Goal: Information Seeking & Learning: Learn about a topic

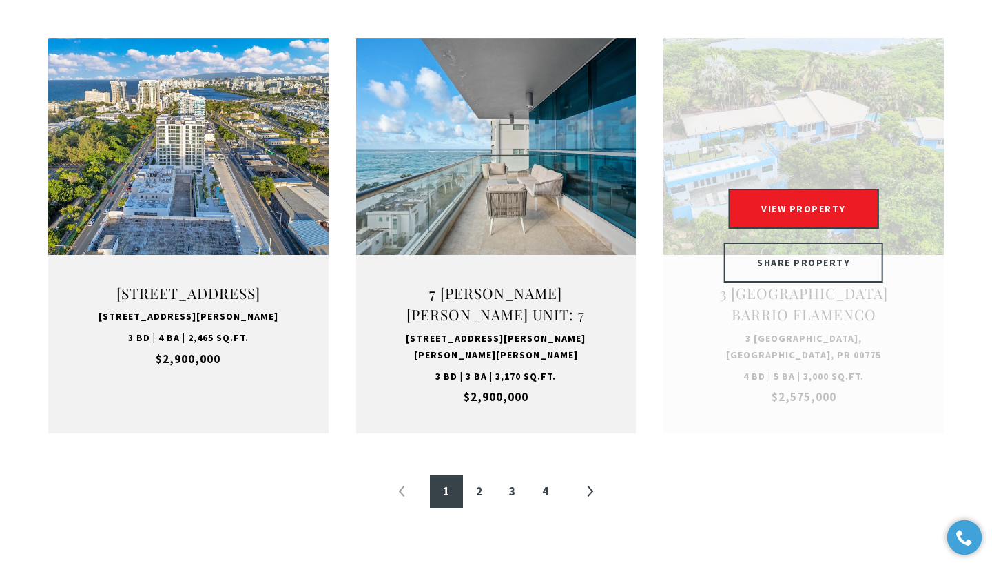
scroll to position [1386, 0]
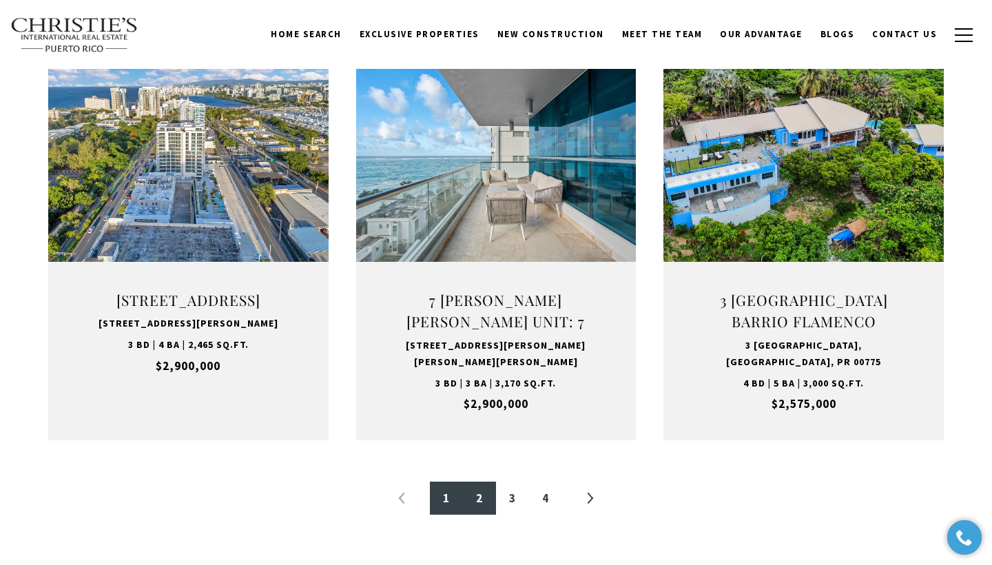
click at [481, 489] on link "2" at bounding box center [479, 497] width 33 height 33
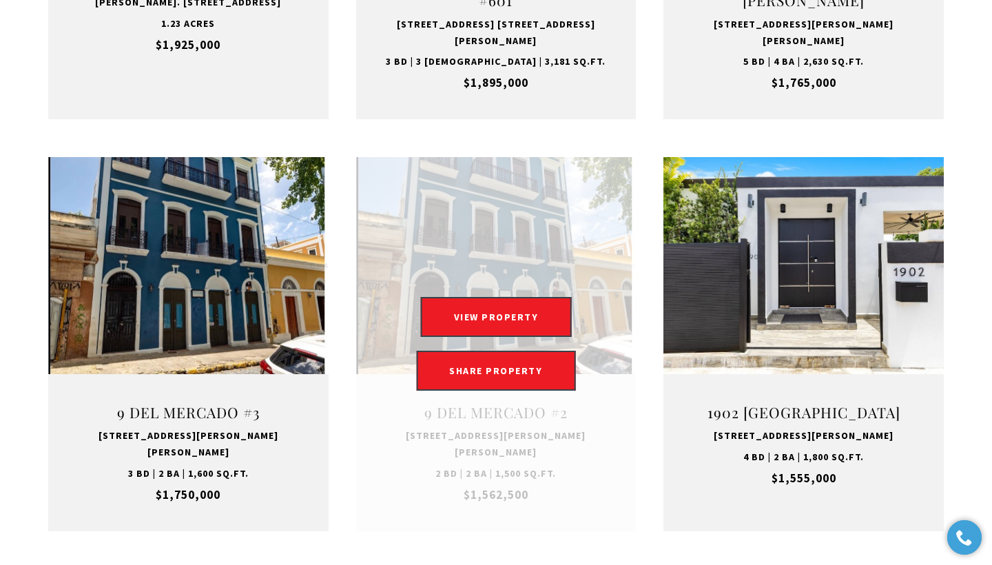
scroll to position [1567, 0]
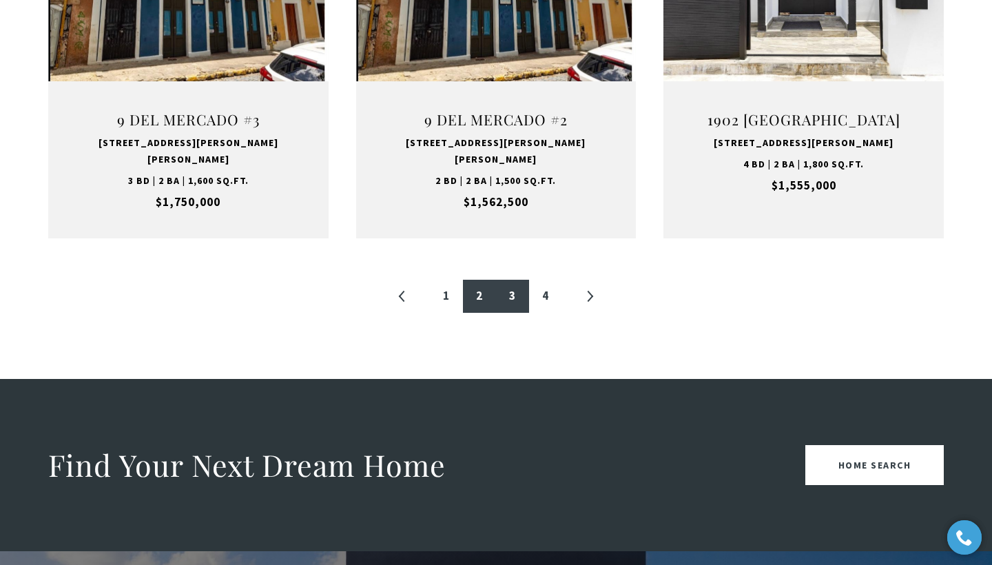
click at [512, 280] on link "3" at bounding box center [512, 296] width 33 height 33
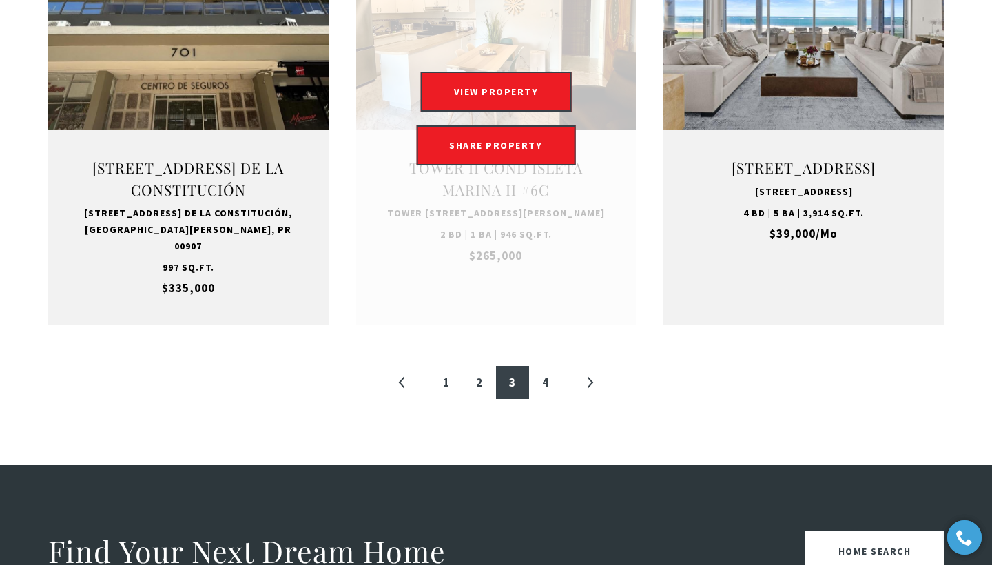
scroll to position [1534, 0]
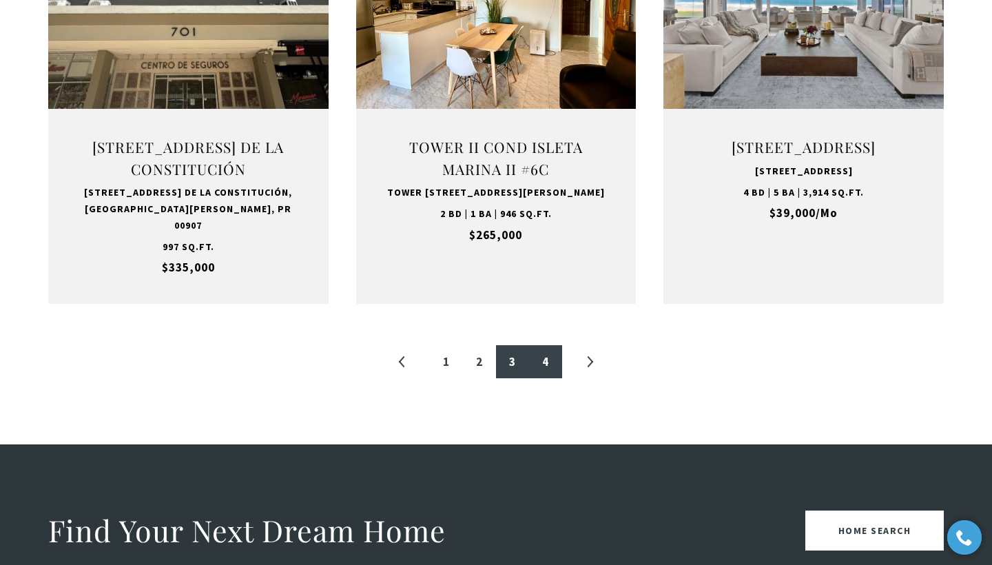
click at [538, 345] on link "4" at bounding box center [545, 361] width 33 height 33
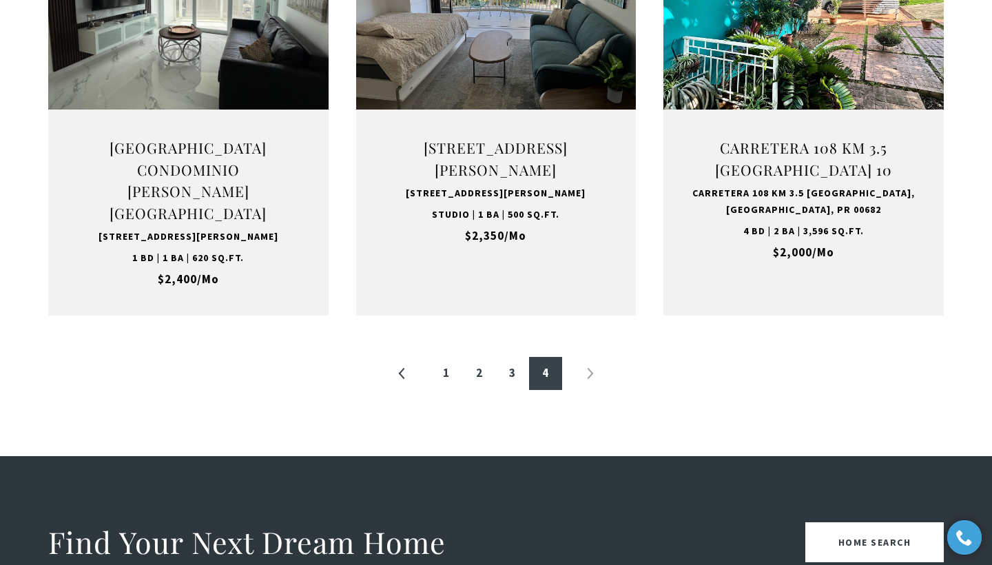
scroll to position [1407, 0]
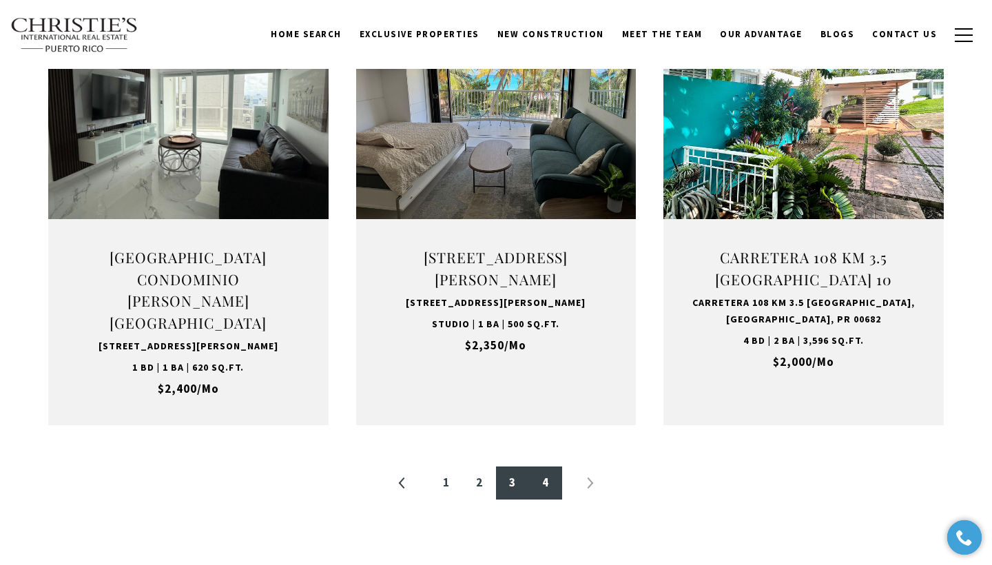
click at [508, 466] on link "3" at bounding box center [512, 482] width 33 height 33
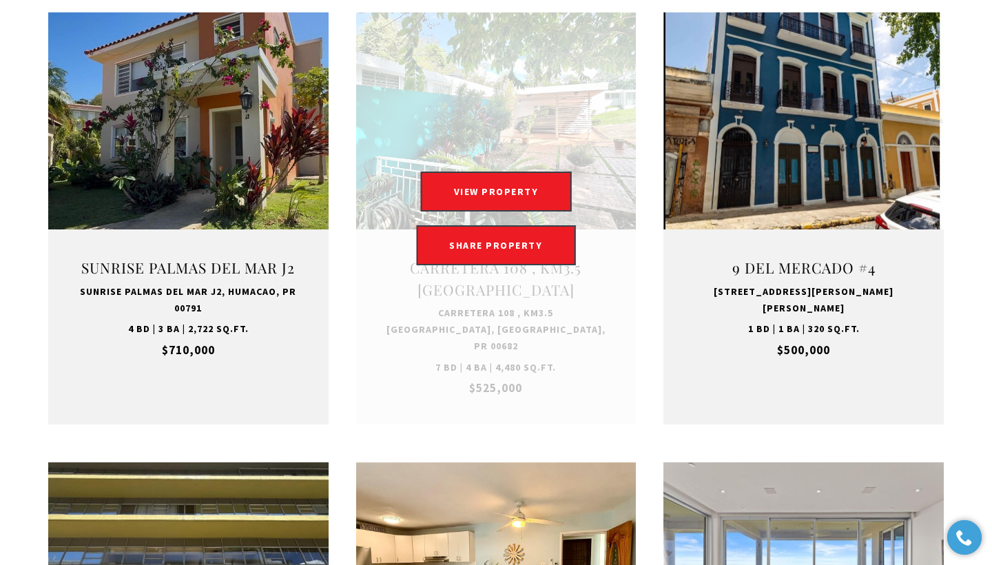
scroll to position [963, 0]
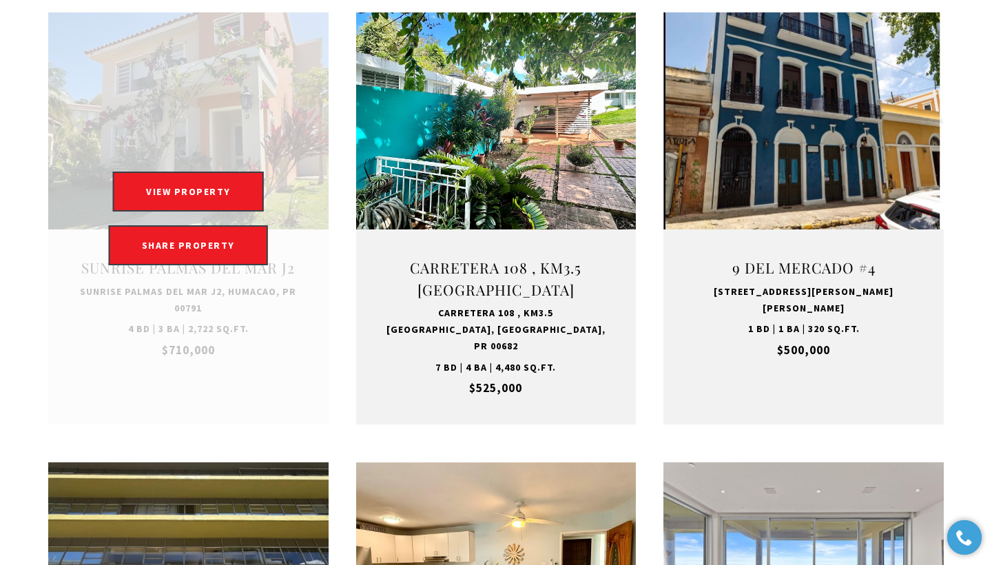
click at [218, 332] on link at bounding box center [188, 218] width 280 height 412
